Goal: Task Accomplishment & Management: Manage account settings

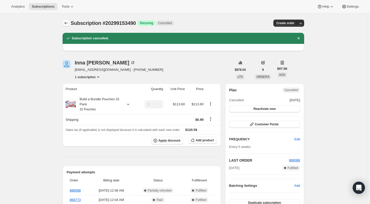
click at [68, 21] on icon "Subscriptions" at bounding box center [66, 23] width 5 height 5
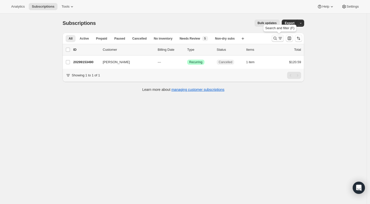
click at [276, 37] on icon "Search and filter results" at bounding box center [274, 38] width 5 height 5
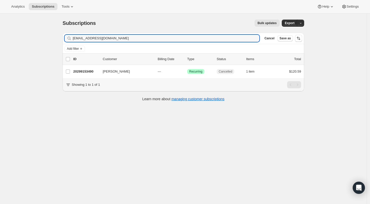
drag, startPoint x: 123, startPoint y: 38, endPoint x: 59, endPoint y: 41, distance: 64.3
click at [59, 41] on div "Subscriptions. This page is ready Subscriptions Bulk updates More actions Bulk …" at bounding box center [183, 59] width 254 height 93
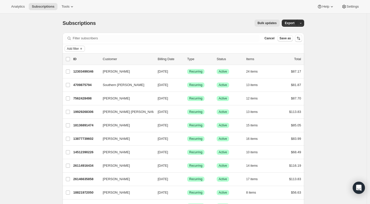
click at [74, 49] on span "Add filter" at bounding box center [73, 49] width 12 height 4
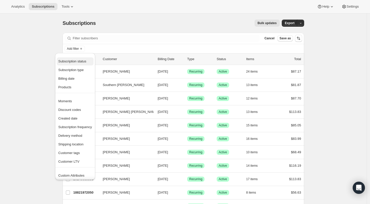
click at [75, 62] on span "Subscription status" at bounding box center [72, 61] width 28 height 4
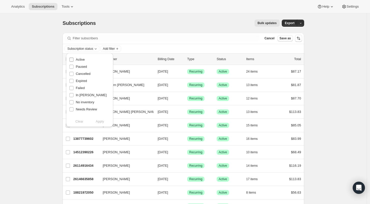
click at [84, 59] on span "Active" at bounding box center [80, 60] width 9 height 4
click at [73, 59] on input "Active" at bounding box center [71, 60] width 4 height 4
checkbox input "true"
click at [100, 120] on span "Apply" at bounding box center [100, 121] width 8 height 5
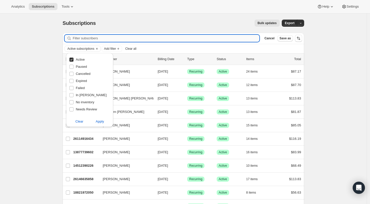
click at [181, 39] on input "Filter subscribers" at bounding box center [166, 38] width 187 height 7
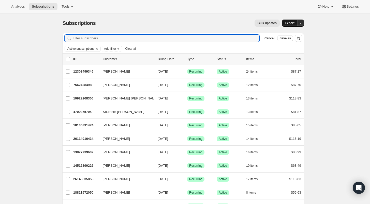
click at [287, 24] on span "Export" at bounding box center [290, 23] width 10 height 4
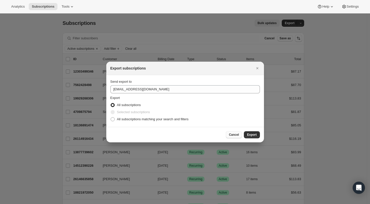
click at [234, 137] on span "Cancel" at bounding box center [234, 135] width 10 height 4
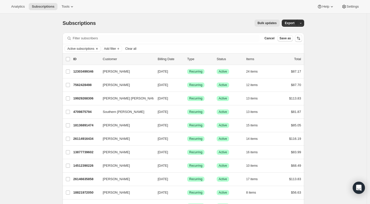
click at [97, 47] on icon "Clear" at bounding box center [97, 49] width 4 height 4
click at [70, 48] on span "Add filter" at bounding box center [73, 49] width 12 height 4
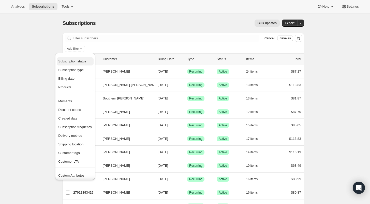
click at [66, 62] on span "Subscription status" at bounding box center [72, 61] width 28 height 4
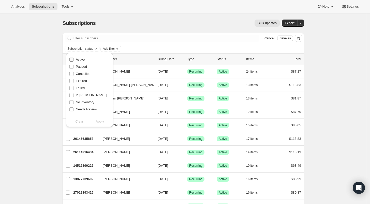
click at [71, 60] on input "Active" at bounding box center [71, 60] width 4 height 4
checkbox input "true"
click at [97, 122] on span "Apply" at bounding box center [100, 121] width 8 height 5
click at [198, 26] on div "Bulk updates" at bounding box center [191, 23] width 178 height 7
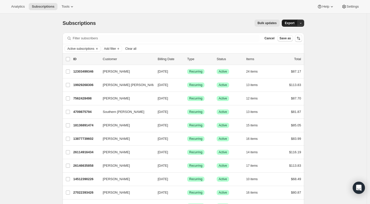
click at [290, 23] on span "Export" at bounding box center [290, 23] width 10 height 4
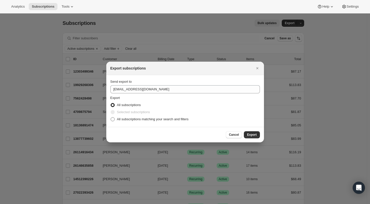
click at [112, 120] on span ":r1ba:" at bounding box center [113, 119] width 4 height 4
click at [111, 118] on input "All subscriptions matching your search and filters" at bounding box center [111, 117] width 0 height 0
radio input "true"
click at [257, 69] on icon "Close" at bounding box center [257, 68] width 5 height 5
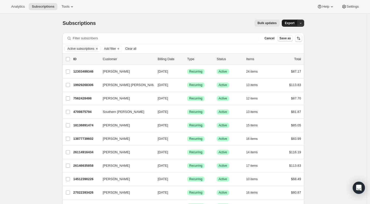
click at [290, 23] on span "Export" at bounding box center [290, 23] width 10 height 4
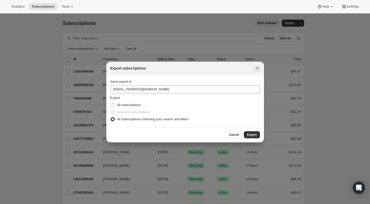
click at [256, 69] on icon "Close" at bounding box center [257, 68] width 2 height 2
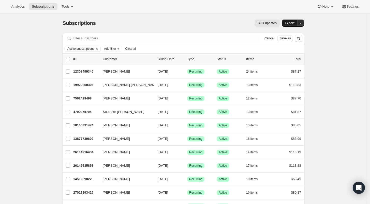
click at [287, 23] on span "Export" at bounding box center [290, 23] width 10 height 4
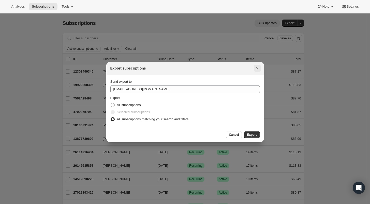
click at [256, 69] on icon "Close" at bounding box center [257, 68] width 5 height 5
